Goal: Task Accomplishment & Management: Use online tool/utility

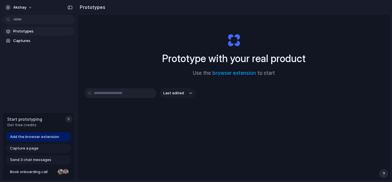
click at [67, 119] on div "button" at bounding box center [68, 118] width 5 height 5
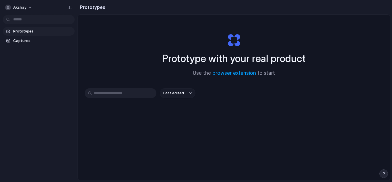
click at [36, 33] on span "Prototypes" at bounding box center [42, 31] width 59 height 6
click at [136, 91] on input "text" at bounding box center [121, 93] width 72 height 10
click at [176, 93] on span "Last edited" at bounding box center [173, 93] width 21 height 6
click at [36, 38] on span "Captures" at bounding box center [42, 41] width 59 height 6
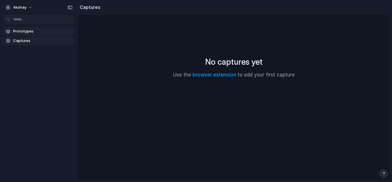
click at [32, 30] on span "Prototypes" at bounding box center [42, 31] width 59 height 6
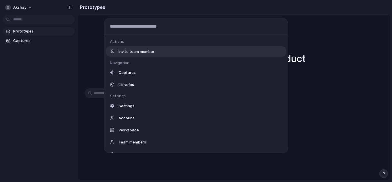
click at [26, 16] on body "akshay Prototypes Captures Prototypes Prototype with your real product Use the …" at bounding box center [196, 91] width 392 height 182
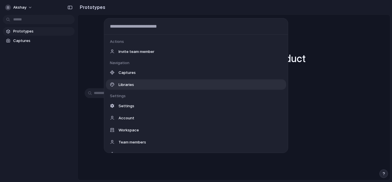
click at [150, 85] on div "Libraries" at bounding box center [196, 84] width 180 height 10
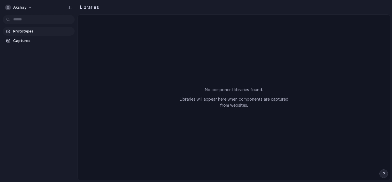
click at [24, 29] on span "Prototypes" at bounding box center [42, 31] width 59 height 6
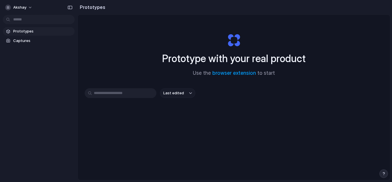
click at [138, 92] on input "text" at bounding box center [121, 93] width 72 height 10
type input "**********"
click at [239, 73] on link "browser extension" at bounding box center [234, 73] width 44 height 6
drag, startPoint x: 95, startPoint y: 12, endPoint x: 94, endPoint y: 9, distance: 3.2
click at [95, 11] on div "Prototypes" at bounding box center [91, 6] width 28 height 11
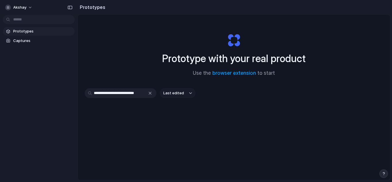
click at [91, 6] on h2 "Prototypes" at bounding box center [91, 7] width 28 height 7
click at [33, 31] on span "Prototypes" at bounding box center [42, 31] width 59 height 6
click at [24, 9] on span "akshay" at bounding box center [19, 8] width 13 height 6
click at [54, 78] on div "Settings Invite members Change theme Sign out" at bounding box center [196, 91] width 392 height 182
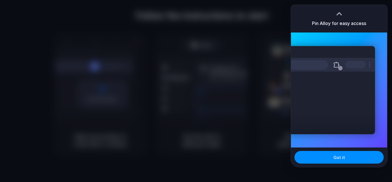
click at [239, 91] on div at bounding box center [239, 91] width 0 height 0
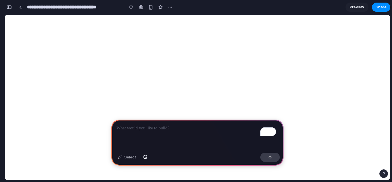
click at [188, 126] on p "To enrich screen reader interactions, please activate Accessibility in Grammarl…" at bounding box center [197, 127] width 162 height 7
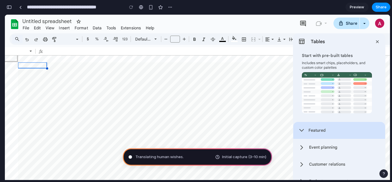
click at [313, 130] on span "Featured" at bounding box center [316, 130] width 17 height 6
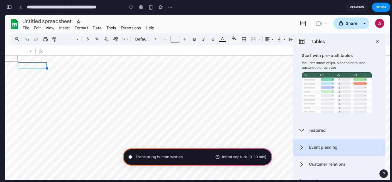
click at [321, 145] on span "Event planning" at bounding box center [323, 147] width 28 height 6
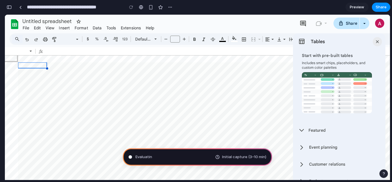
click at [123, 90] on div at bounding box center [252, 166] width 469 height 209
click at [177, 39] on input "Font size" at bounding box center [174, 39] width 9 height 7
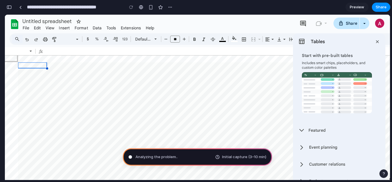
type input "**"
click at [147, 37] on div "Default (Arial)" at bounding box center [143, 39] width 16 height 8
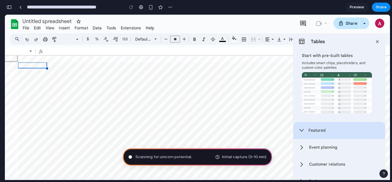
click at [305, 133] on span "Tables" at bounding box center [302, 130] width 8 height 8
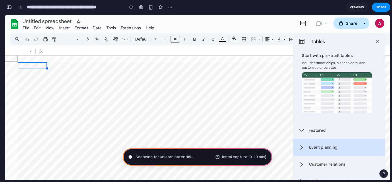
click at [306, 149] on div "Event planning" at bounding box center [339, 147] width 92 height 17
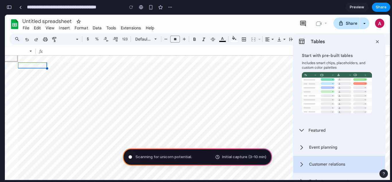
click at [310, 163] on span "Customer relations" at bounding box center [327, 164] width 36 height 6
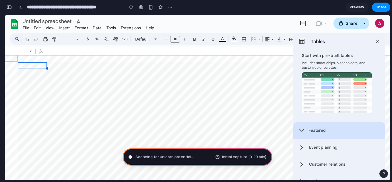
click at [310, 133] on span "Featured" at bounding box center [316, 130] width 17 height 6
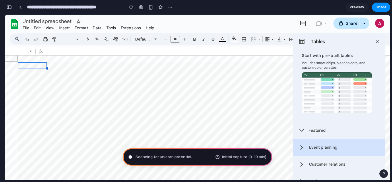
click at [307, 145] on div "Event planning" at bounding box center [339, 147] width 92 height 17
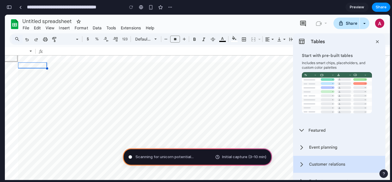
click at [309, 159] on div "Customer relations" at bounding box center [339, 163] width 92 height 17
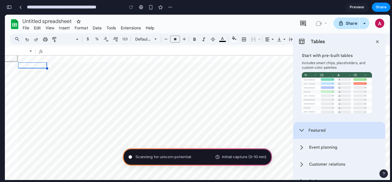
click at [311, 126] on div "Featured" at bounding box center [339, 130] width 92 height 17
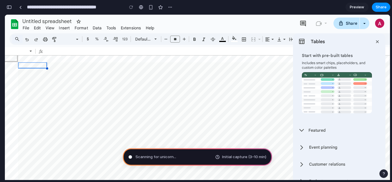
drag, startPoint x: 47, startPoint y: 67, endPoint x: 98, endPoint y: 91, distance: 56.6
click at [98, 91] on div at bounding box center [252, 166] width 469 height 209
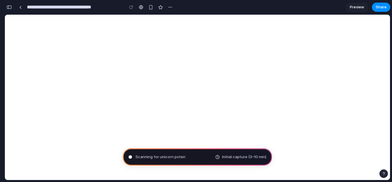
type input "**********"
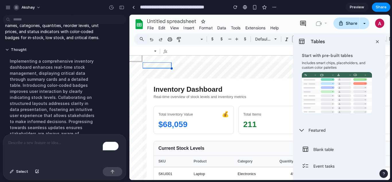
scroll to position [20, 0]
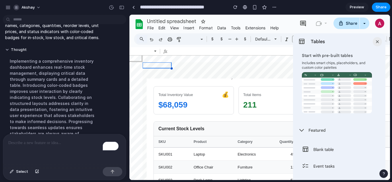
click at [133, 5] on link at bounding box center [133, 7] width 9 height 9
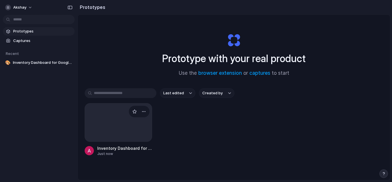
click at [119, 119] on div at bounding box center [118, 122] width 67 height 38
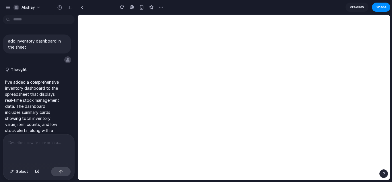
type input "**********"
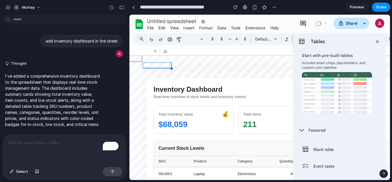
click at [357, 5] on span "Preview" at bounding box center [357, 7] width 14 height 6
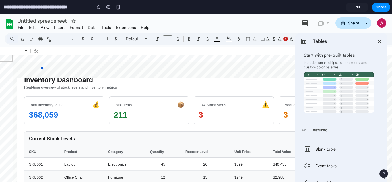
scroll to position [10, 0]
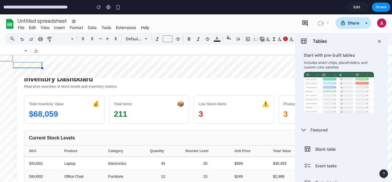
click at [357, 4] on span "Edit" at bounding box center [356, 7] width 7 height 6
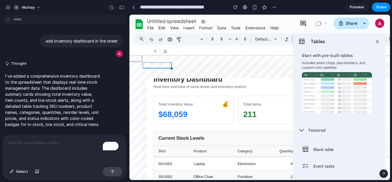
click at [41, 141] on p "To enrich screen reader interactions, please activate Accessibility in Grammarl…" at bounding box center [64, 142] width 112 height 7
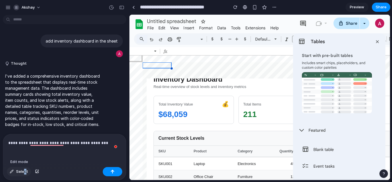
click at [25, 169] on span "Select" at bounding box center [22, 171] width 12 height 6
click at [62, 161] on div "**********" at bounding box center [64, 149] width 123 height 30
click at [17, 173] on span "Select" at bounding box center [22, 171] width 12 height 6
click at [110, 139] on p "**********" at bounding box center [63, 142] width 110 height 7
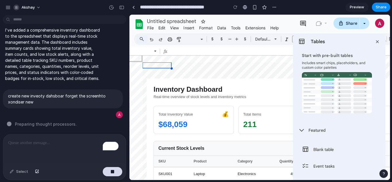
scroll to position [20, 0]
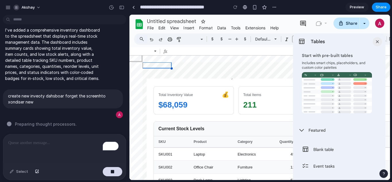
drag, startPoint x: 377, startPoint y: 42, endPoint x: 383, endPoint y: 136, distance: 94.2
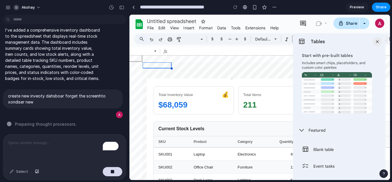
click at [383, 136] on div "Tables Start with pre-built tables Includes smart chips, placeholders, and cust…" at bounding box center [339, 157] width 92 height 249
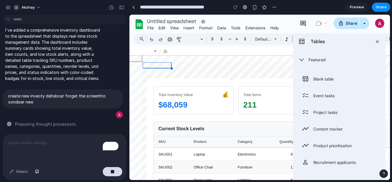
scroll to position [73, 0]
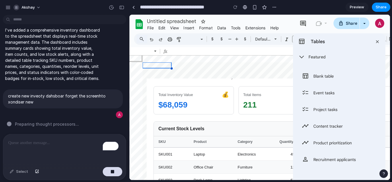
click at [310, 130] on div "Content tracker Insert" at bounding box center [339, 126] width 83 height 14
drag, startPoint x: 312, startPoint y: 130, endPoint x: 322, endPoint y: 126, distance: 10.4
click at [322, 126] on div "Content tracker Insert" at bounding box center [339, 126] width 83 height 14
drag, startPoint x: 322, startPoint y: 127, endPoint x: 320, endPoint y: 136, distance: 9.0
click at [320, 136] on div "Blank table Insert Event tasks Insert Project tasks Insert Content tracker Inse…" at bounding box center [339, 118] width 83 height 98
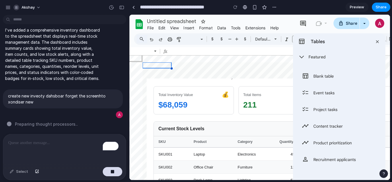
click at [320, 148] on div "Product prioritization Insert" at bounding box center [339, 142] width 83 height 14
click at [323, 130] on div "Blank table Insert Event tasks Insert Project tasks Insert Content tracker Inse…" at bounding box center [339, 118] width 83 height 98
click at [323, 130] on div "Content tracker Insert" at bounding box center [339, 126] width 83 height 14
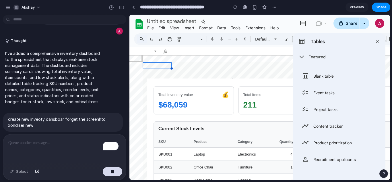
scroll to position [15, 0]
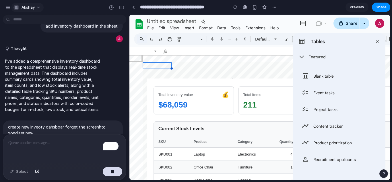
click at [24, 7] on span "akshay" at bounding box center [28, 8] width 13 height 6
click at [9, 7] on div "button" at bounding box center [7, 7] width 5 height 5
click at [323, 110] on div "Project tasks Insert" at bounding box center [339, 109] width 83 height 14
drag, startPoint x: 356, startPoint y: 22, endPoint x: 377, endPoint y: 45, distance: 30.9
click at [377, 45] on body "**********" at bounding box center [259, 150] width 260 height 271
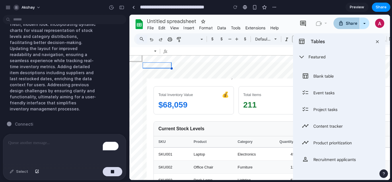
scroll to position [73, 0]
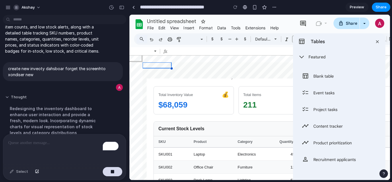
click at [7, 95] on button "Thought" at bounding box center [53, 97] width 96 height 5
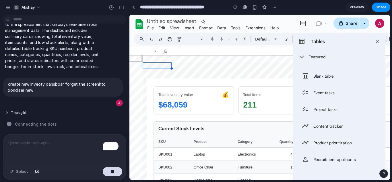
click at [9, 110] on button "Thought" at bounding box center [53, 112] width 96 height 5
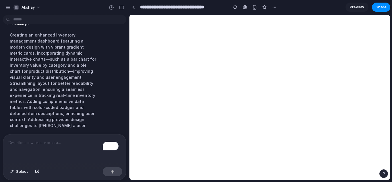
scroll to position [0, 0]
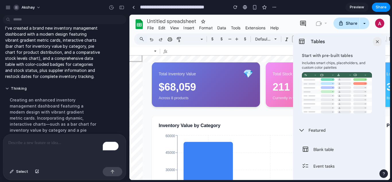
scroll to position [208, 0]
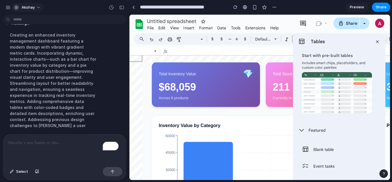
click at [31, 11] on button "akshay" at bounding box center [27, 7] width 32 height 9
click at [8, 6] on div "Settings Invite members Change theme Sign out" at bounding box center [196, 91] width 392 height 182
click at [8, 5] on div "button" at bounding box center [7, 7] width 5 height 5
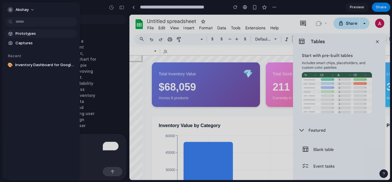
click at [33, 33] on span "Prototypes" at bounding box center [44, 34] width 59 height 6
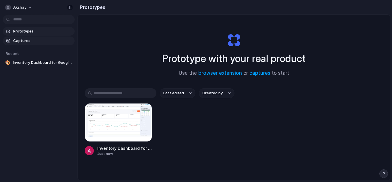
click at [23, 38] on span "Captures" at bounding box center [42, 41] width 59 height 6
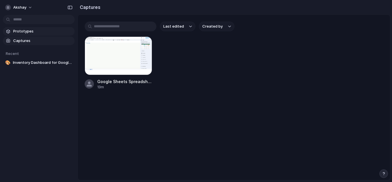
drag, startPoint x: 115, startPoint y: 23, endPoint x: 50, endPoint y: 34, distance: 65.4
click at [114, 23] on input "text" at bounding box center [121, 27] width 72 height 10
click at [30, 29] on span "Prototypes" at bounding box center [42, 31] width 59 height 6
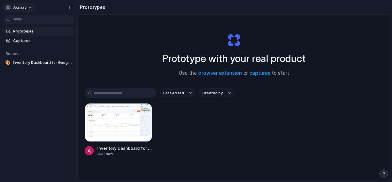
click at [16, 6] on button "akshay" at bounding box center [19, 7] width 32 height 9
click at [52, 20] on ul "Settings Invite members Change theme Sign out" at bounding box center [28, 34] width 50 height 40
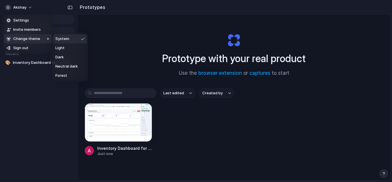
click at [137, 23] on div "Settings Invite members Change theme Sign out" at bounding box center [196, 91] width 392 height 182
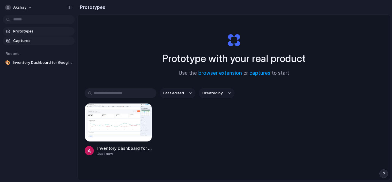
click at [28, 42] on span "Captures" at bounding box center [42, 41] width 59 height 6
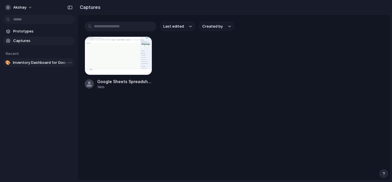
click at [43, 62] on span "Inventory Dashboard for Google Sheets" at bounding box center [42, 63] width 59 height 6
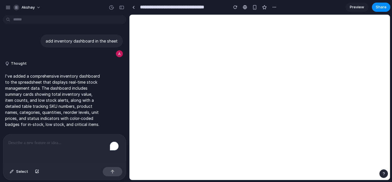
scroll to position [108, 0]
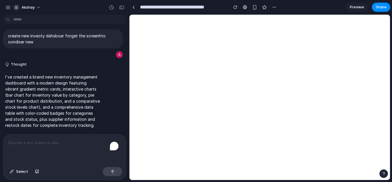
click at [42, 134] on div "To enrich screen reader interactions, please activate Accessibility in Grammarl…" at bounding box center [64, 149] width 123 height 30
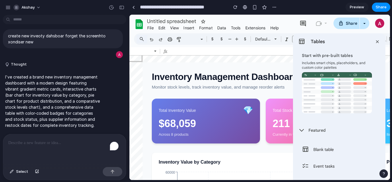
scroll to position [145, 0]
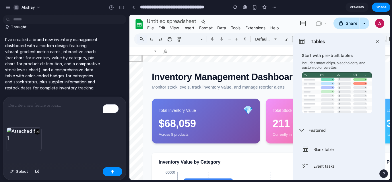
click at [56, 108] on div "To enrich screen reader interactions, please activate Accessibility in Grammarl…" at bounding box center [64, 112] width 123 height 30
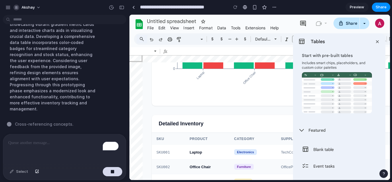
scroll to position [280, 0]
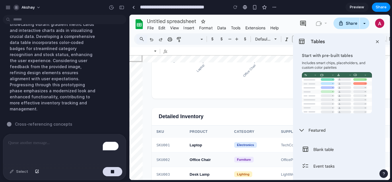
click at [326, 149] on span "Blank table" at bounding box center [323, 149] width 20 height 6
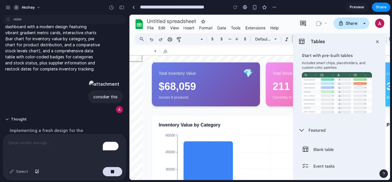
scroll to position [163, 0]
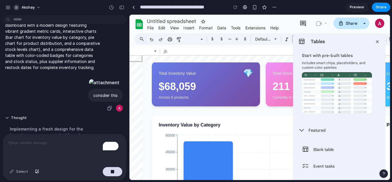
click at [88, 86] on div at bounding box center [104, 82] width 32 height 8
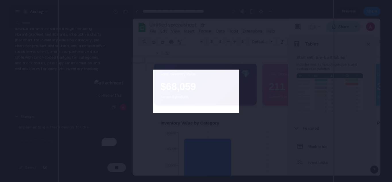
click at [24, 102] on div at bounding box center [196, 91] width 392 height 182
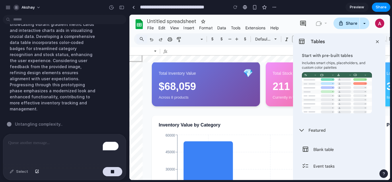
scroll to position [348, 0]
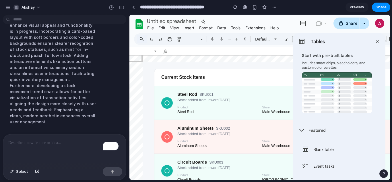
scroll to position [176, 0]
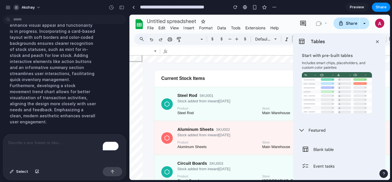
click at [276, 112] on div "Steel Rod SKU001 Stock added from inward October 9th, 2025 Product Steel Rod St…" at bounding box center [344, 104] width 334 height 22
click at [381, 41] on div at bounding box center [377, 41] width 9 height 9
click at [75, 140] on p "To enrich screen reader interactions, please activate Accessibility in Grammarl…" at bounding box center [63, 142] width 110 height 7
click at [23, 167] on button "Select" at bounding box center [19, 171] width 24 height 9
drag, startPoint x: 319, startPoint y: 43, endPoint x: 347, endPoint y: 48, distance: 28.0
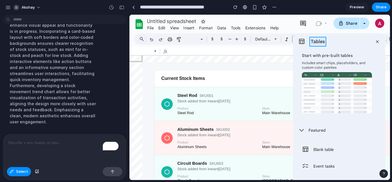
click at [347, 48] on div at bounding box center [259, 97] width 260 height 165
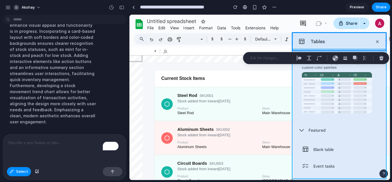
click at [349, 50] on div at bounding box center [259, 97] width 260 height 165
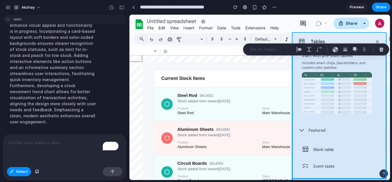
click at [348, 41] on div at bounding box center [259, 97] width 260 height 165
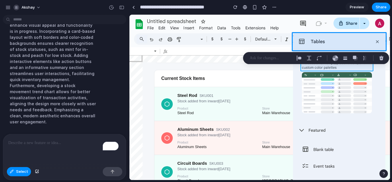
click at [336, 69] on div at bounding box center [259, 97] width 260 height 165
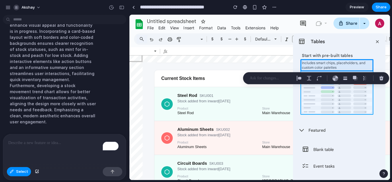
click at [326, 93] on div at bounding box center [259, 97] width 260 height 165
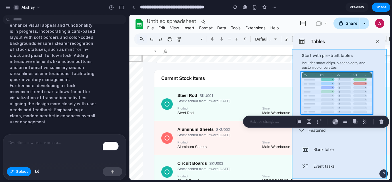
click at [297, 112] on div at bounding box center [259, 97] width 260 height 165
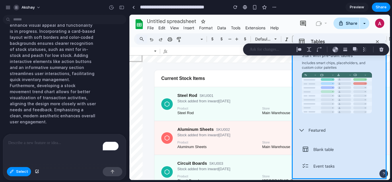
click at [264, 46] on div at bounding box center [316, 49] width 146 height 12
click at [264, 47] on p at bounding box center [271, 49] width 42 height 7
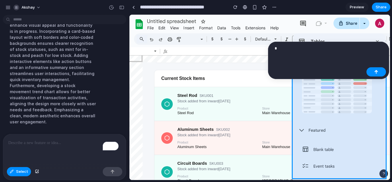
click at [254, 52] on body "akshay add inventory dashboard in the sheet Thought I've added a comprehensive …" at bounding box center [196, 91] width 392 height 182
click at [379, 74] on button "button" at bounding box center [376, 71] width 20 height 9
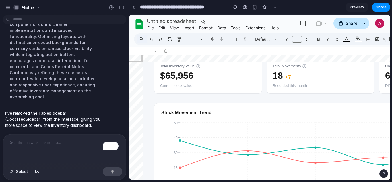
scroll to position [0, 0]
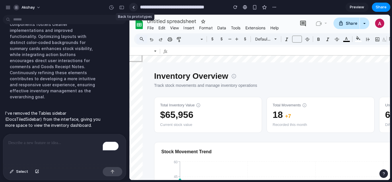
click at [135, 9] on link at bounding box center [133, 7] width 9 height 9
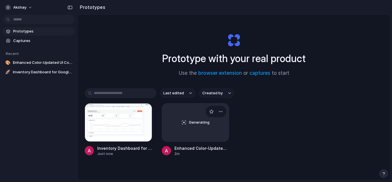
click at [188, 117] on div "Generating" at bounding box center [195, 122] width 67 height 38
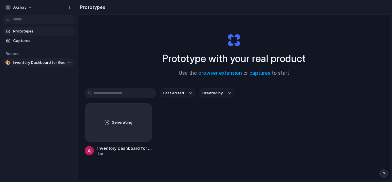
click at [47, 62] on span "Inventory Dashboard for Google Sheets" at bounding box center [42, 63] width 59 height 6
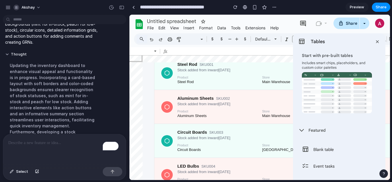
scroll to position [207, 0]
click at [31, 9] on span "akshay" at bounding box center [28, 8] width 13 height 6
click at [8, 5] on div "button" at bounding box center [7, 7] width 5 height 5
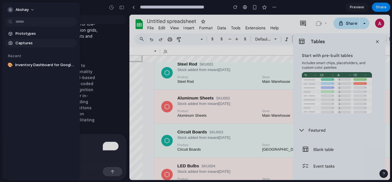
click at [32, 40] on link "Captures" at bounding box center [41, 43] width 72 height 9
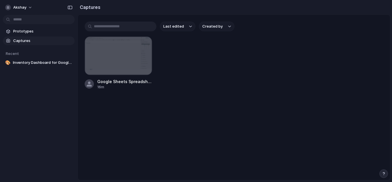
click at [116, 26] on input "text" at bounding box center [121, 27] width 72 height 10
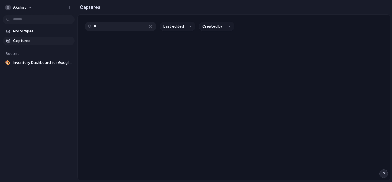
type input "*"
click at [239, 91] on div at bounding box center [239, 91] width 0 height 0
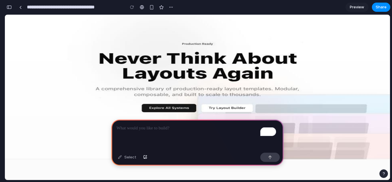
click at [162, 126] on p "To enrich screen reader interactions, please activate Accessibility in Grammarl…" at bounding box center [197, 127] width 162 height 7
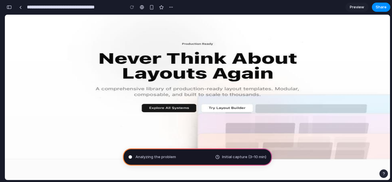
scroll to position [41, 0]
click at [169, 8] on div "button" at bounding box center [171, 7] width 5 height 5
type input "**********"
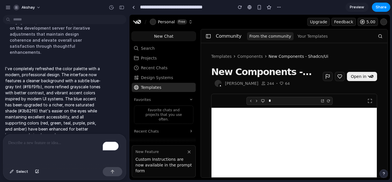
scroll to position [50, 0]
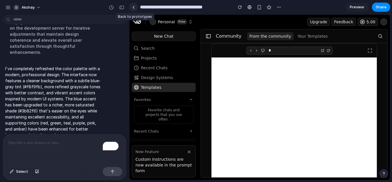
click at [135, 7] on link at bounding box center [133, 7] width 9 height 9
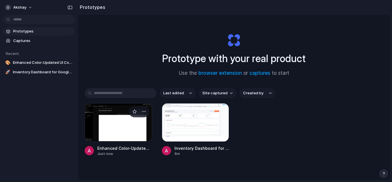
click at [120, 122] on div at bounding box center [118, 122] width 67 height 38
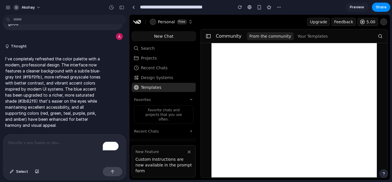
scroll to position [55, 0]
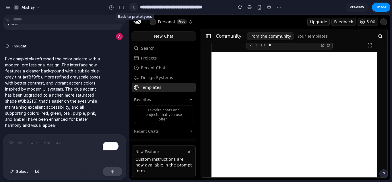
click at [134, 9] on link at bounding box center [133, 7] width 9 height 9
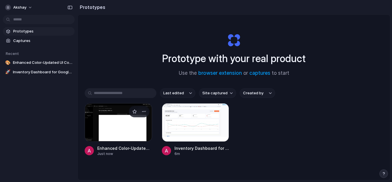
click at [116, 128] on div at bounding box center [118, 122] width 67 height 38
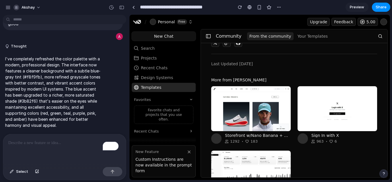
scroll to position [342, 0]
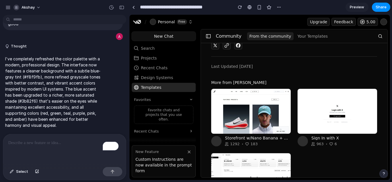
drag, startPoint x: 257, startPoint y: 113, endPoint x: 167, endPoint y: 69, distance: 99.5
click at [167, 69] on link "Recent Chats" at bounding box center [164, 67] width 64 height 9
drag, startPoint x: 259, startPoint y: 57, endPoint x: 264, endPoint y: 36, distance: 21.4
click at [260, 57] on div "Last Updated [DATE]" at bounding box center [294, 62] width 166 height 13
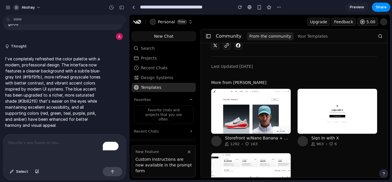
click at [265, 32] on div "From the community Your Templates" at bounding box center [310, 36] width 126 height 9
click at [226, 39] on h1 "Community" at bounding box center [229, 36] width 26 height 7
click at [227, 35] on h1 "Community" at bounding box center [229, 36] width 26 height 7
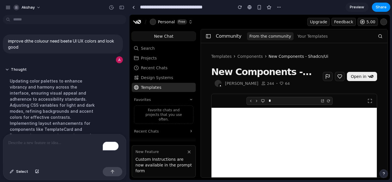
scroll to position [131, 0]
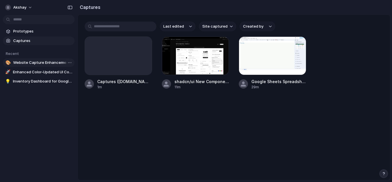
click at [56, 59] on link "🎨 Website Capture Enhancement" at bounding box center [39, 62] width 72 height 9
